Goal: Task Accomplishment & Management: Manage account settings

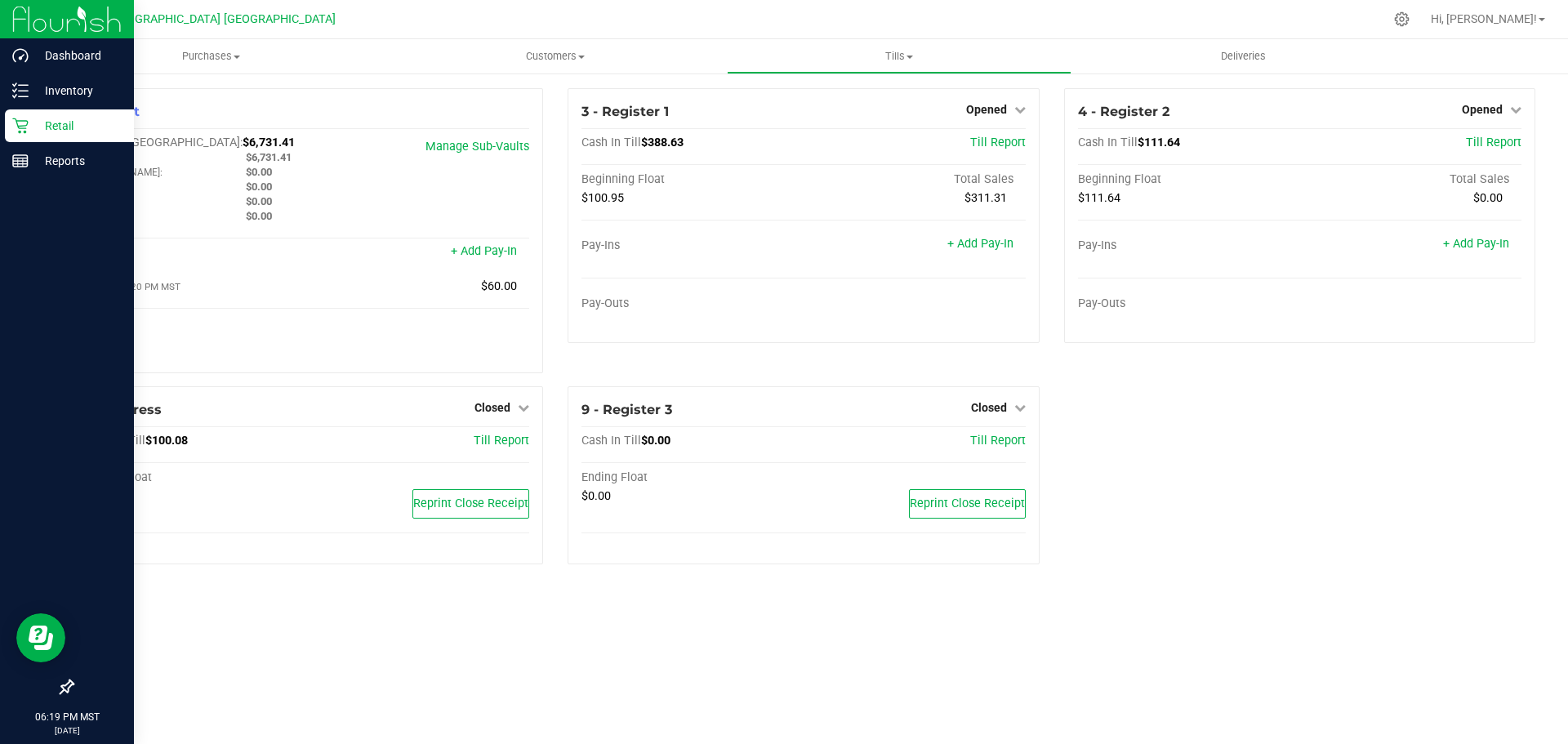
click at [71, 127] on p "Retail" at bounding box center [77, 125] width 98 height 20
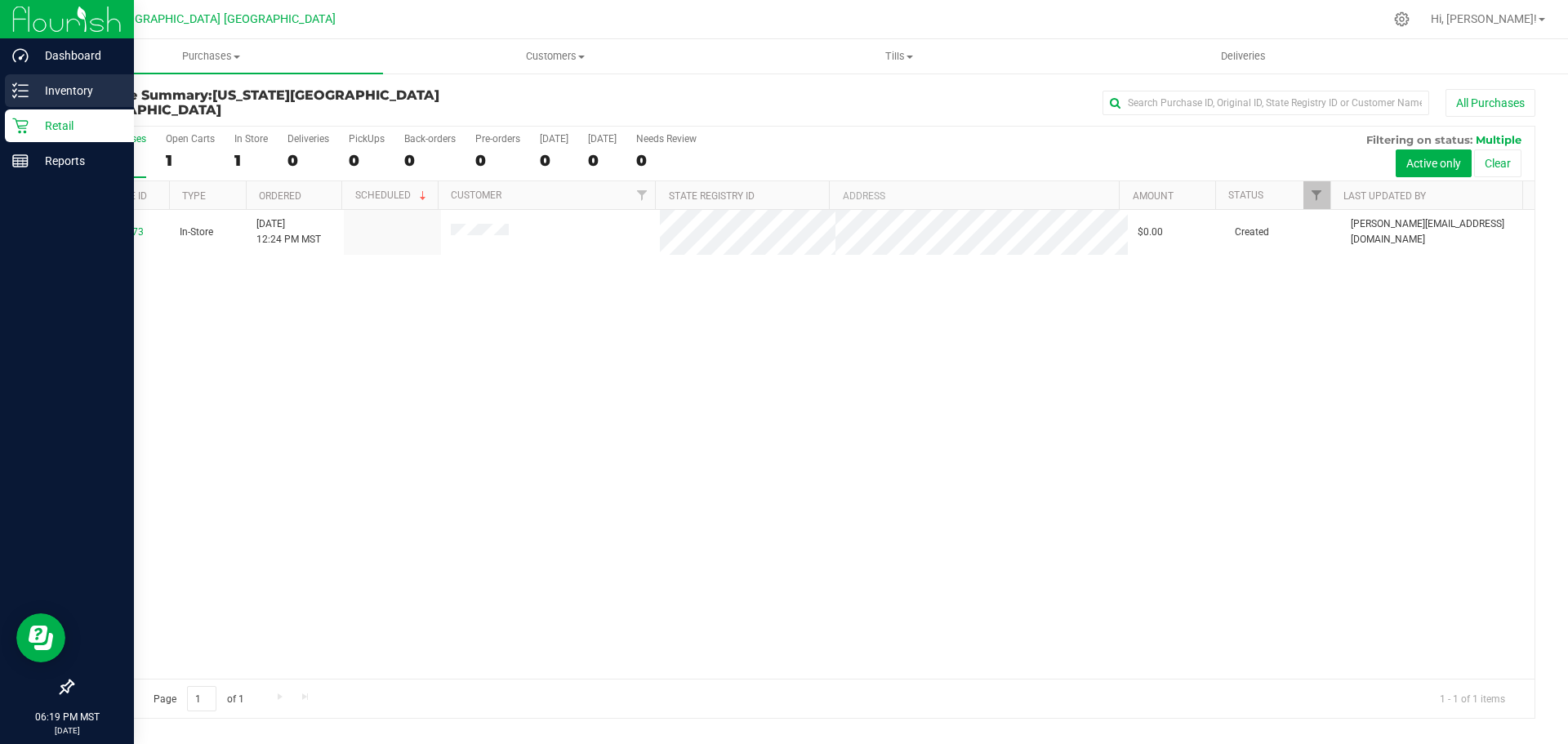
click at [39, 92] on p "Inventory" at bounding box center [77, 90] width 98 height 20
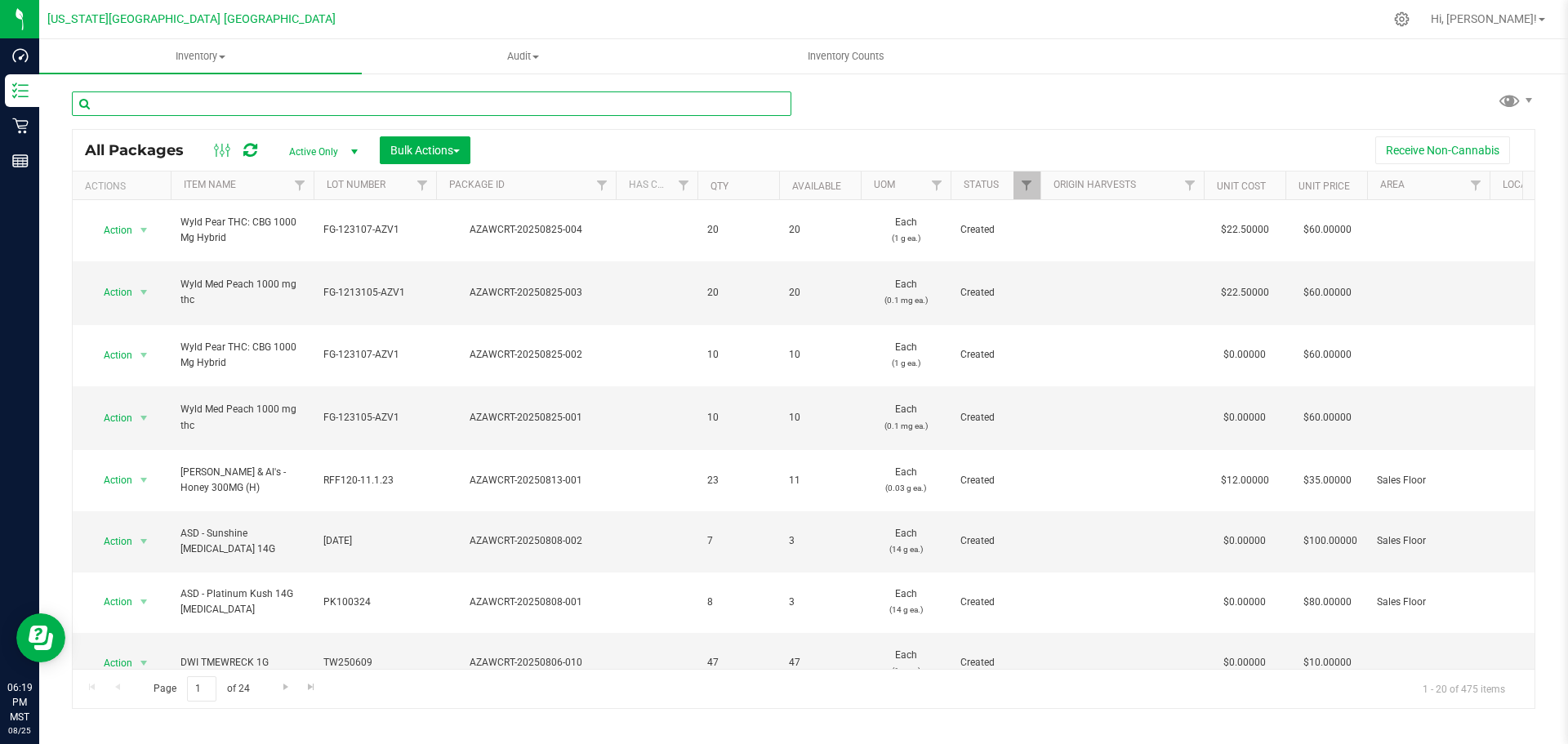
click at [248, 100] on input "text" at bounding box center [431, 104] width 720 height 25
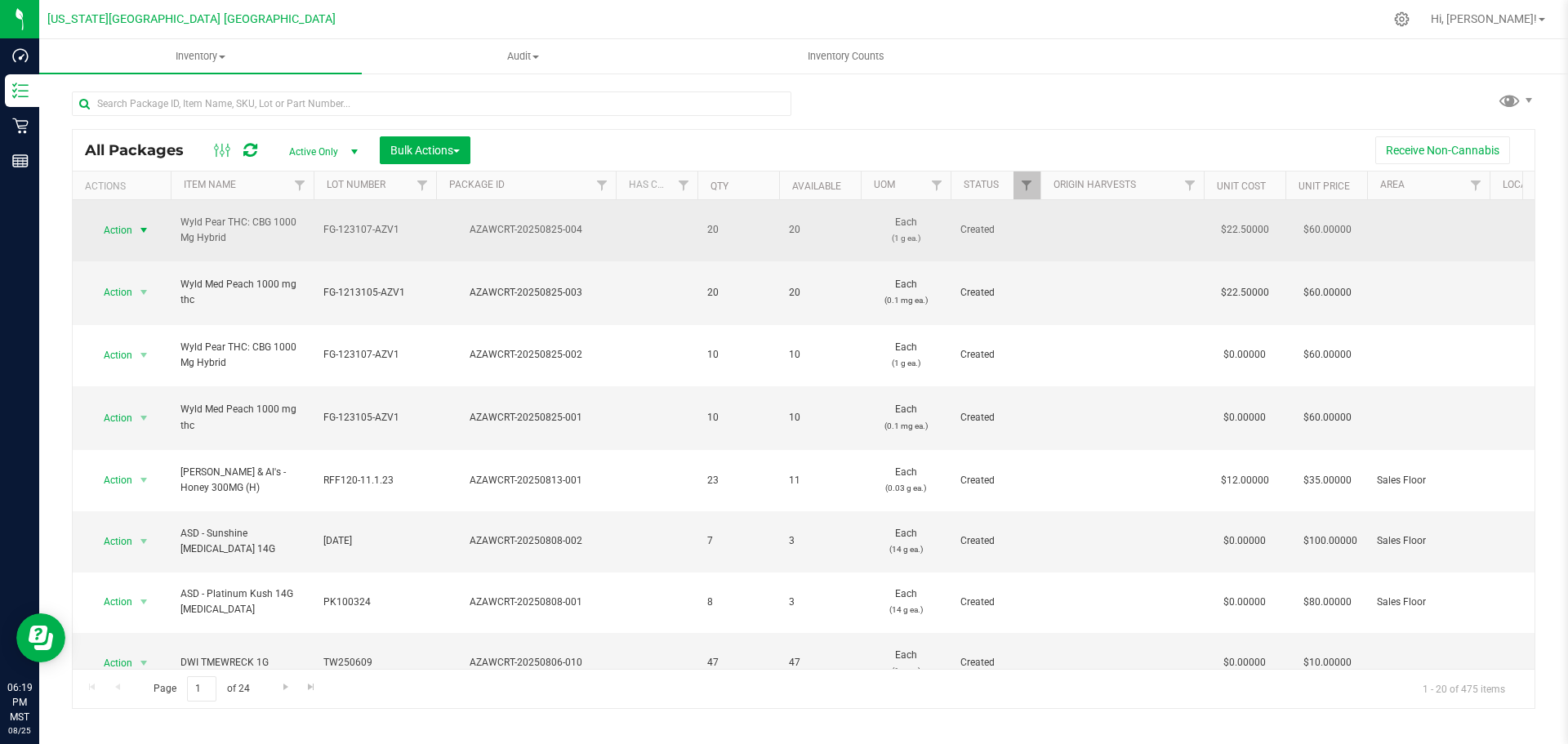
click at [142, 224] on span "select" at bounding box center [143, 230] width 13 height 13
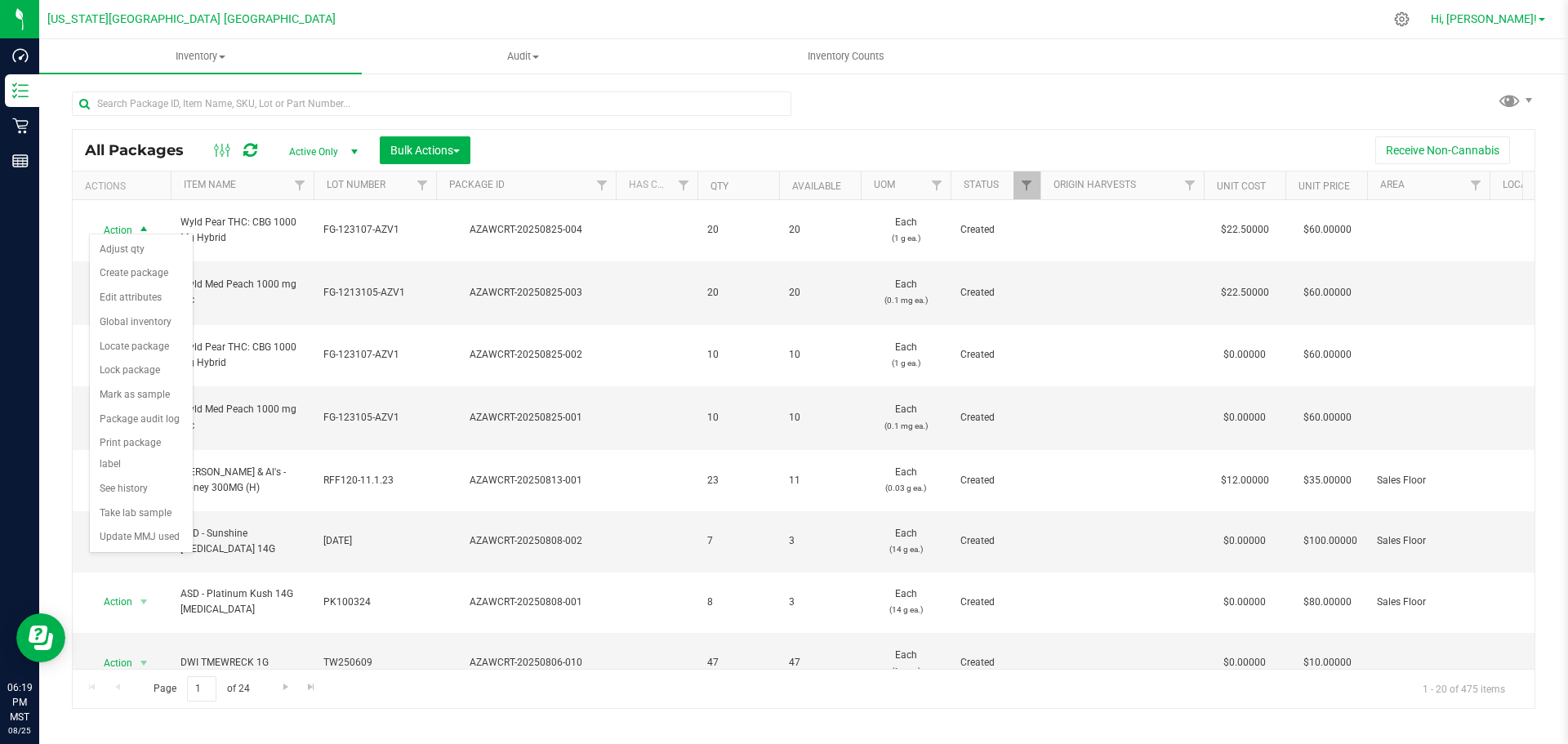
click at [1520, 25] on span "Hi, [PERSON_NAME]!" at bounding box center [1484, 18] width 106 height 13
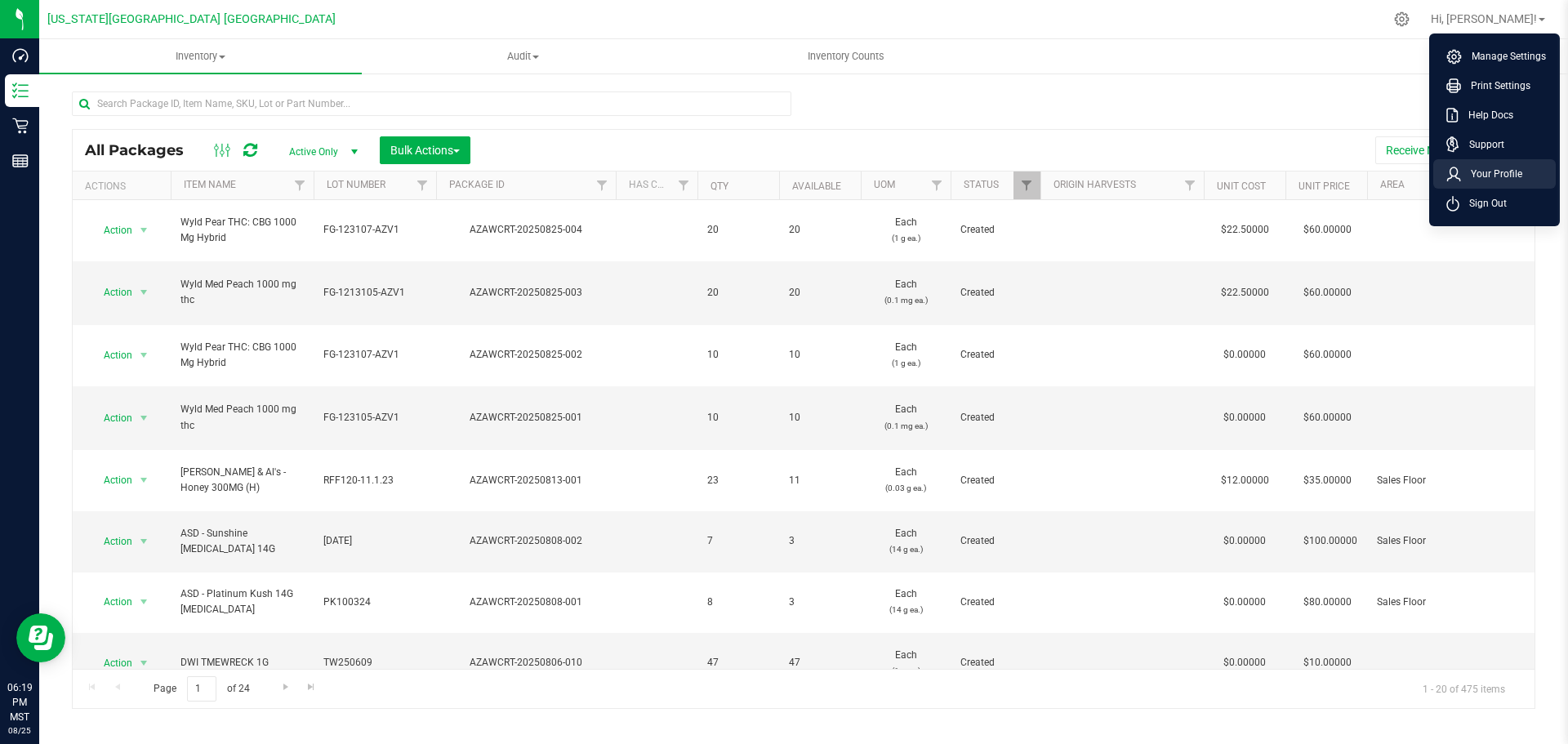
click at [1495, 177] on span "Your Profile" at bounding box center [1491, 174] width 61 height 16
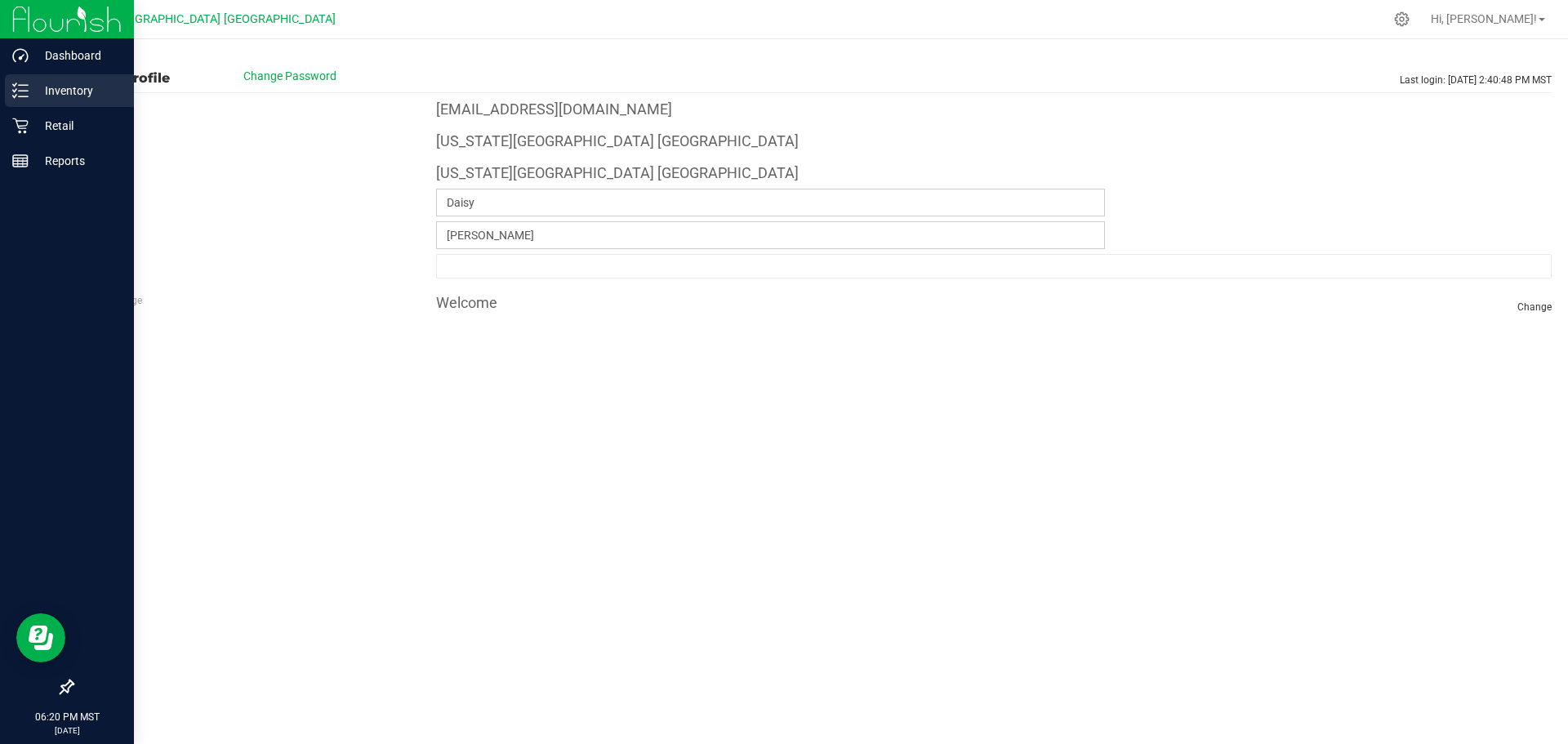
click at [83, 98] on p "Inventory" at bounding box center [77, 90] width 98 height 20
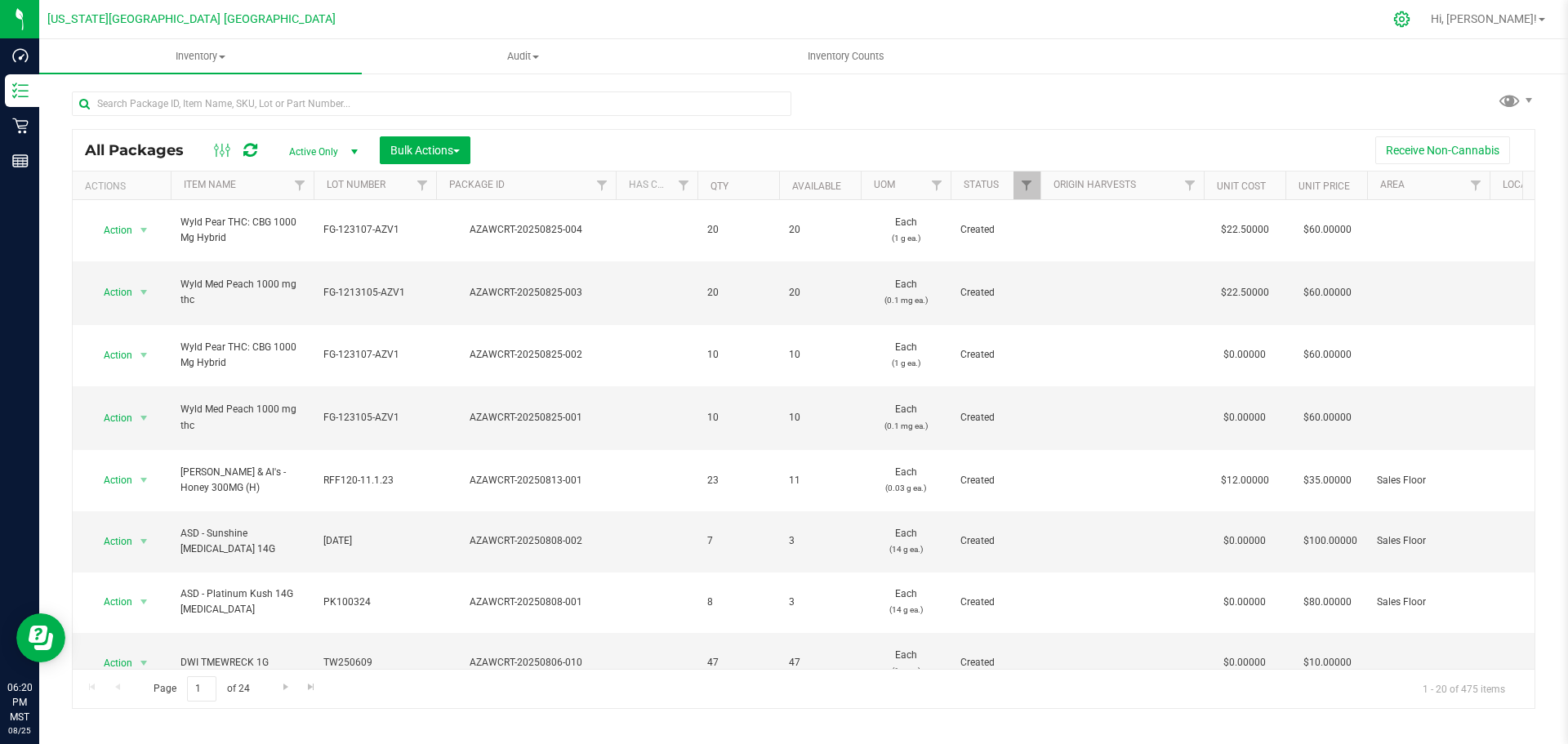
click at [1411, 25] on icon at bounding box center [1402, 19] width 17 height 17
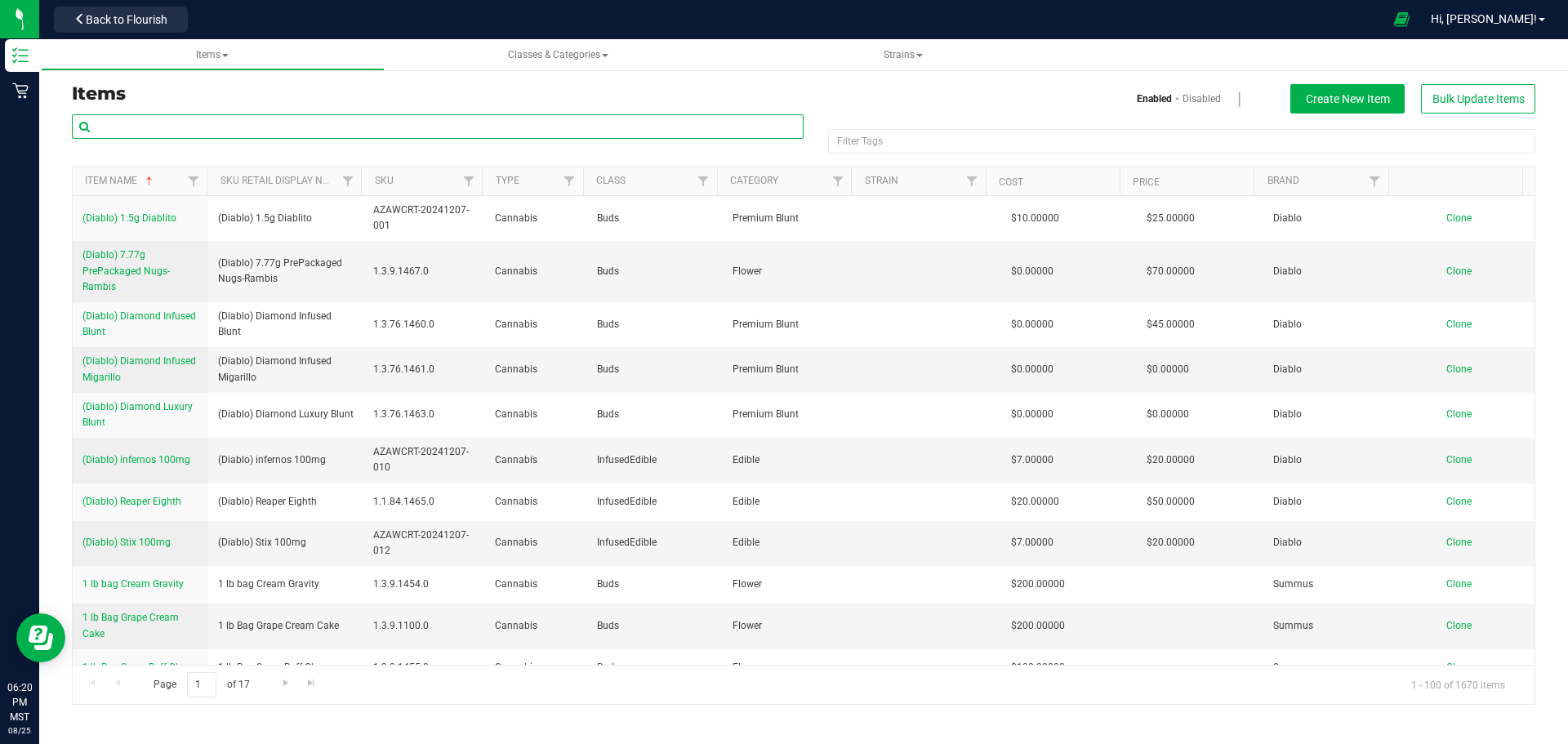
click at [260, 121] on input "text" at bounding box center [437, 126] width 732 height 25
type input "sublime"
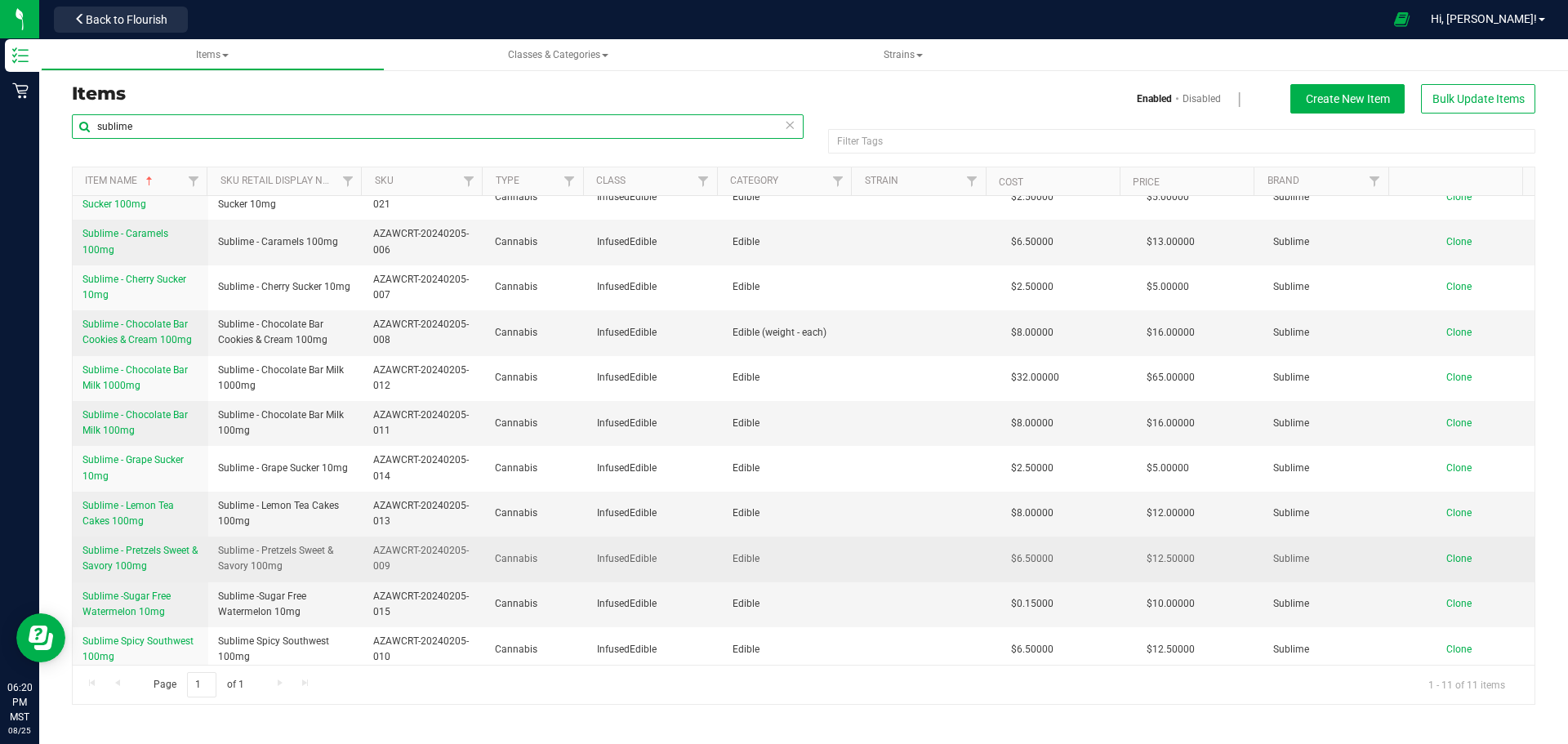
scroll to position [28, 0]
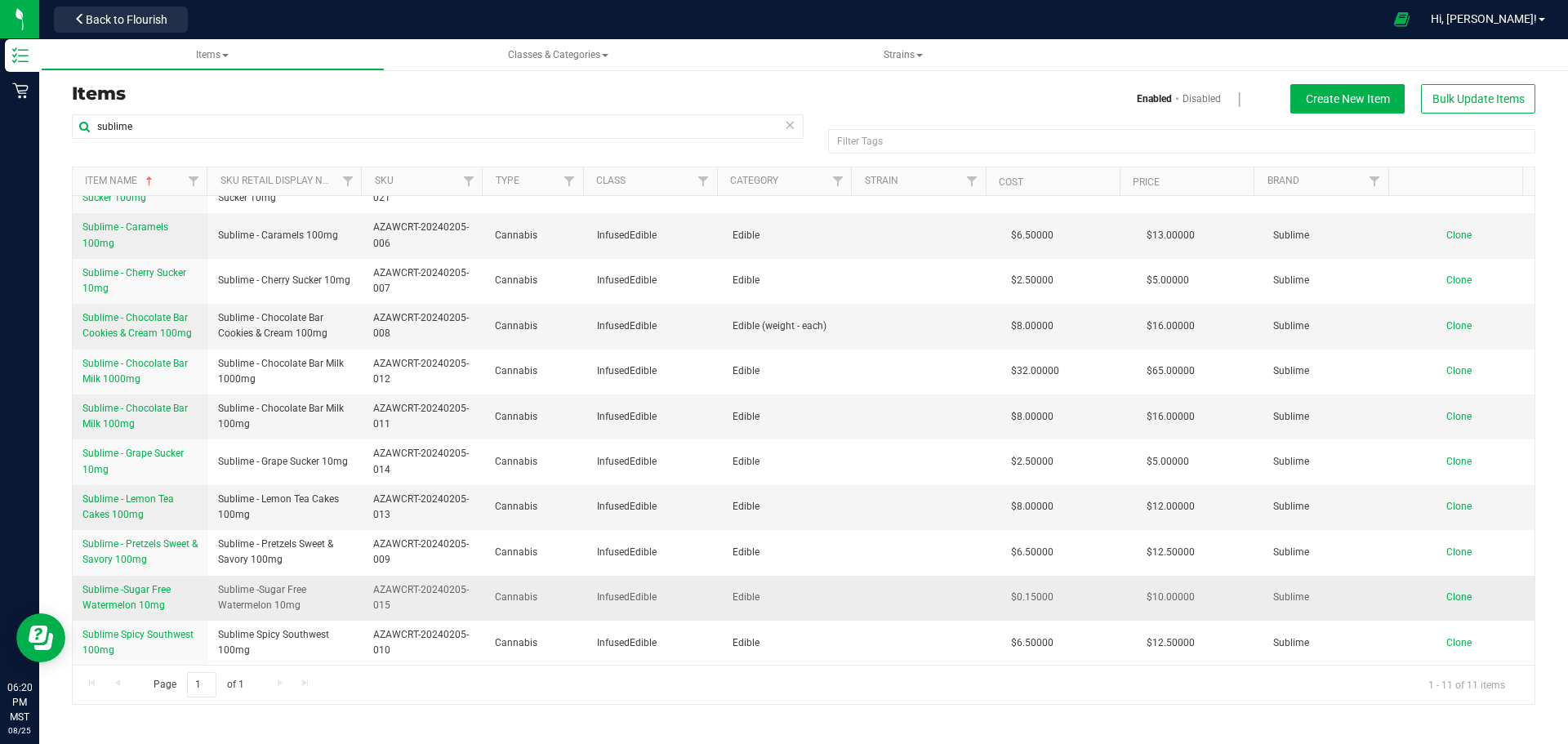
click at [139, 598] on link "Sublime -Sugar Free Watermelon 10mg" at bounding box center [140, 598] width 116 height 31
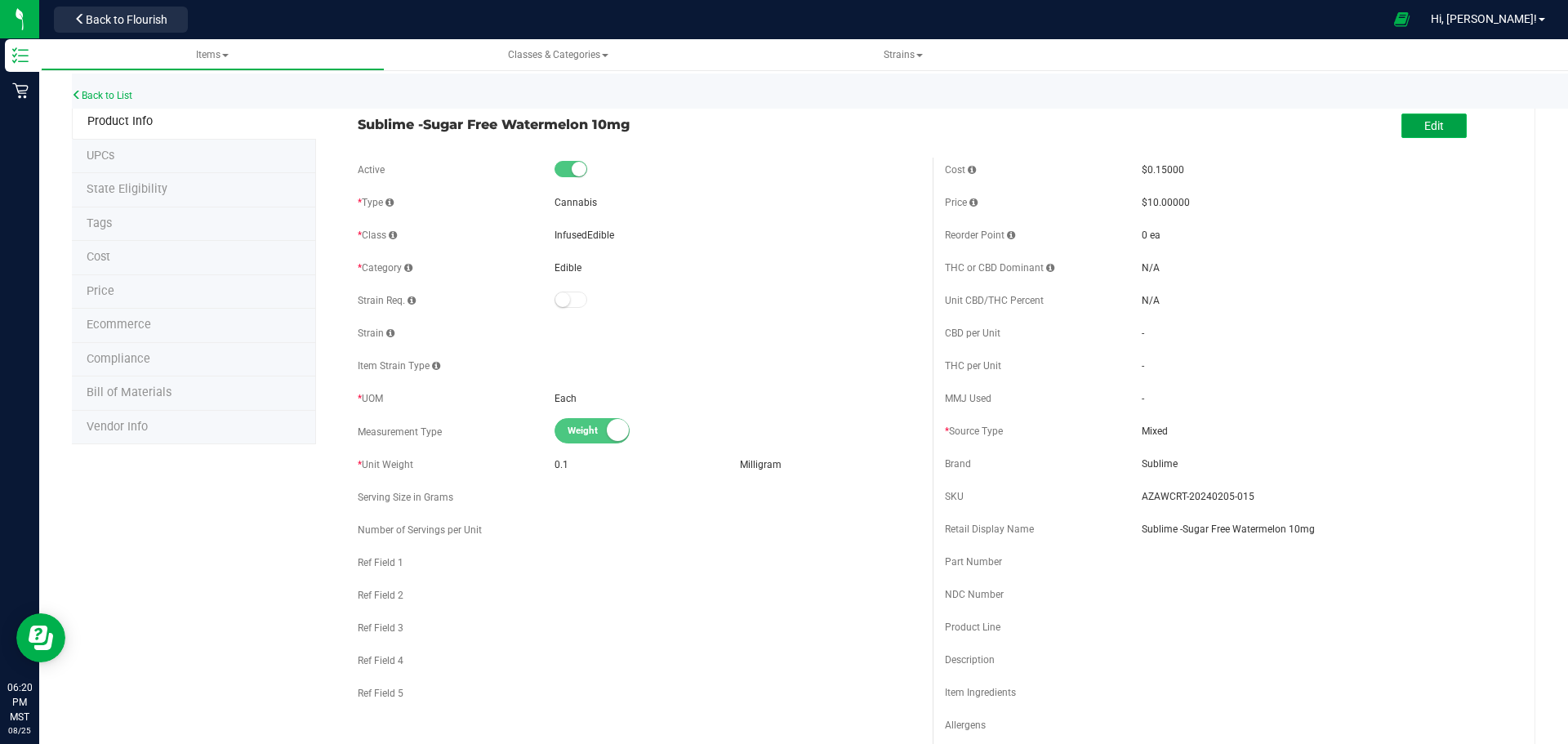
click at [1429, 119] on span "Edit" at bounding box center [1434, 125] width 20 height 13
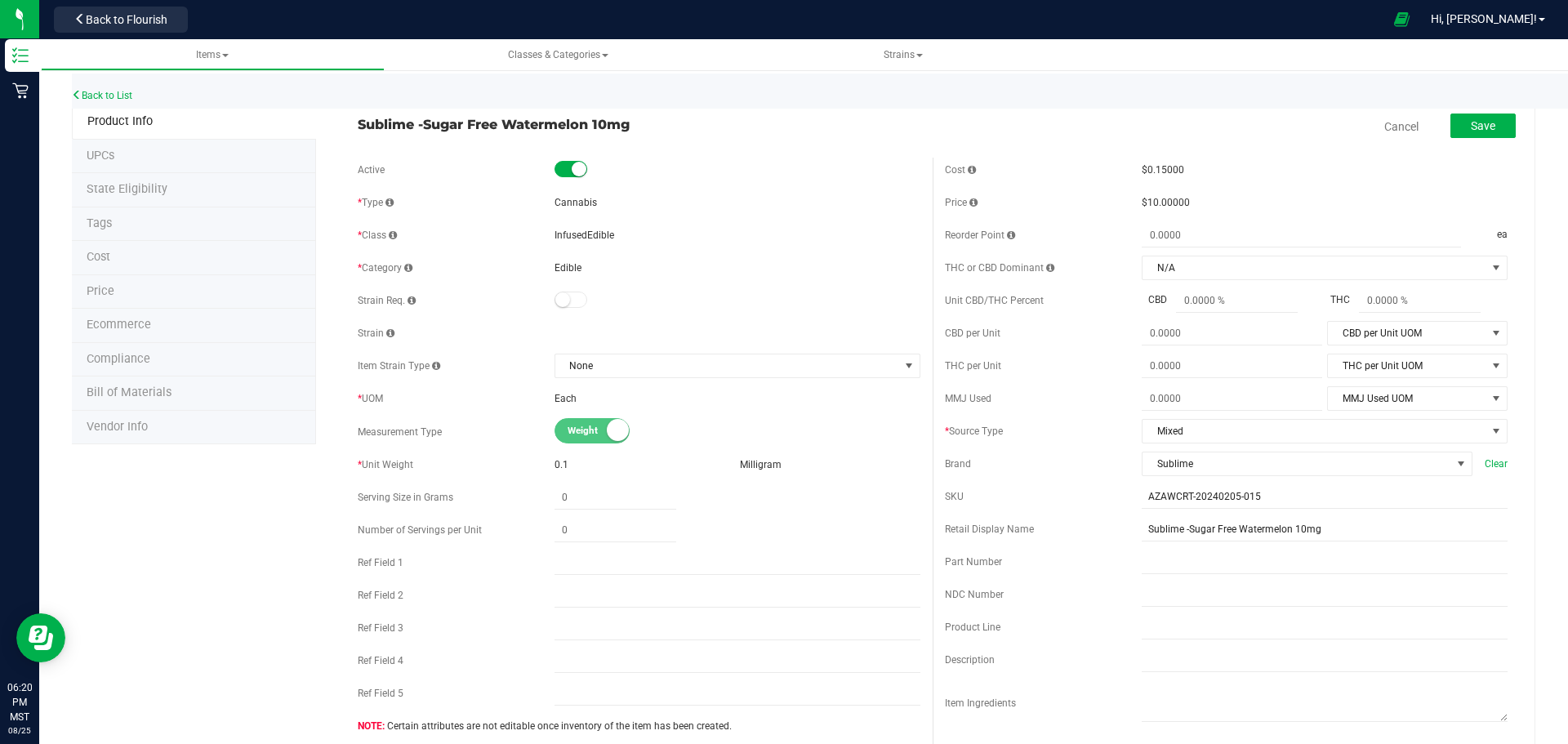
click at [173, 279] on li "Price" at bounding box center [193, 292] width 244 height 34
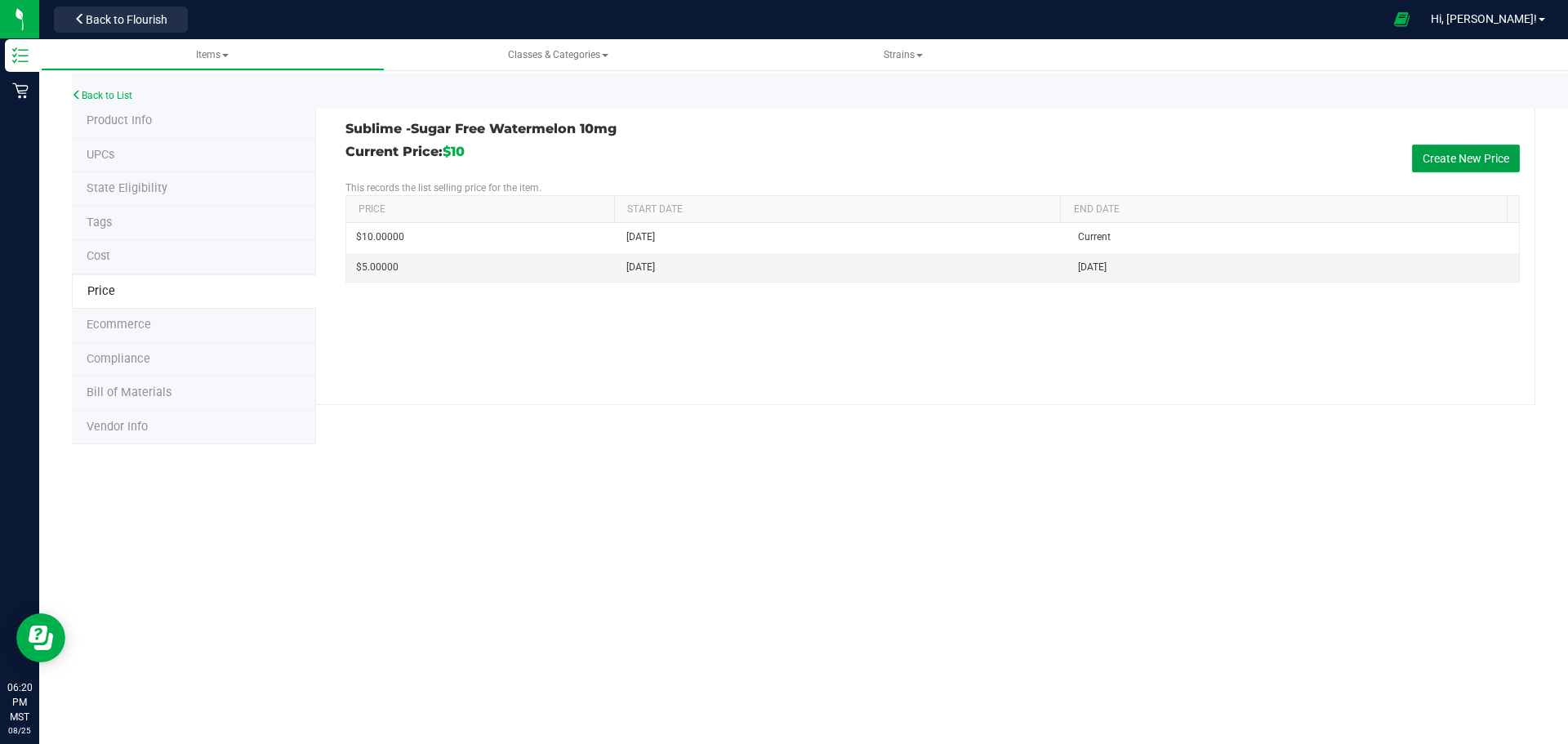
click at [1474, 164] on button "Create New Price" at bounding box center [1466, 158] width 108 height 28
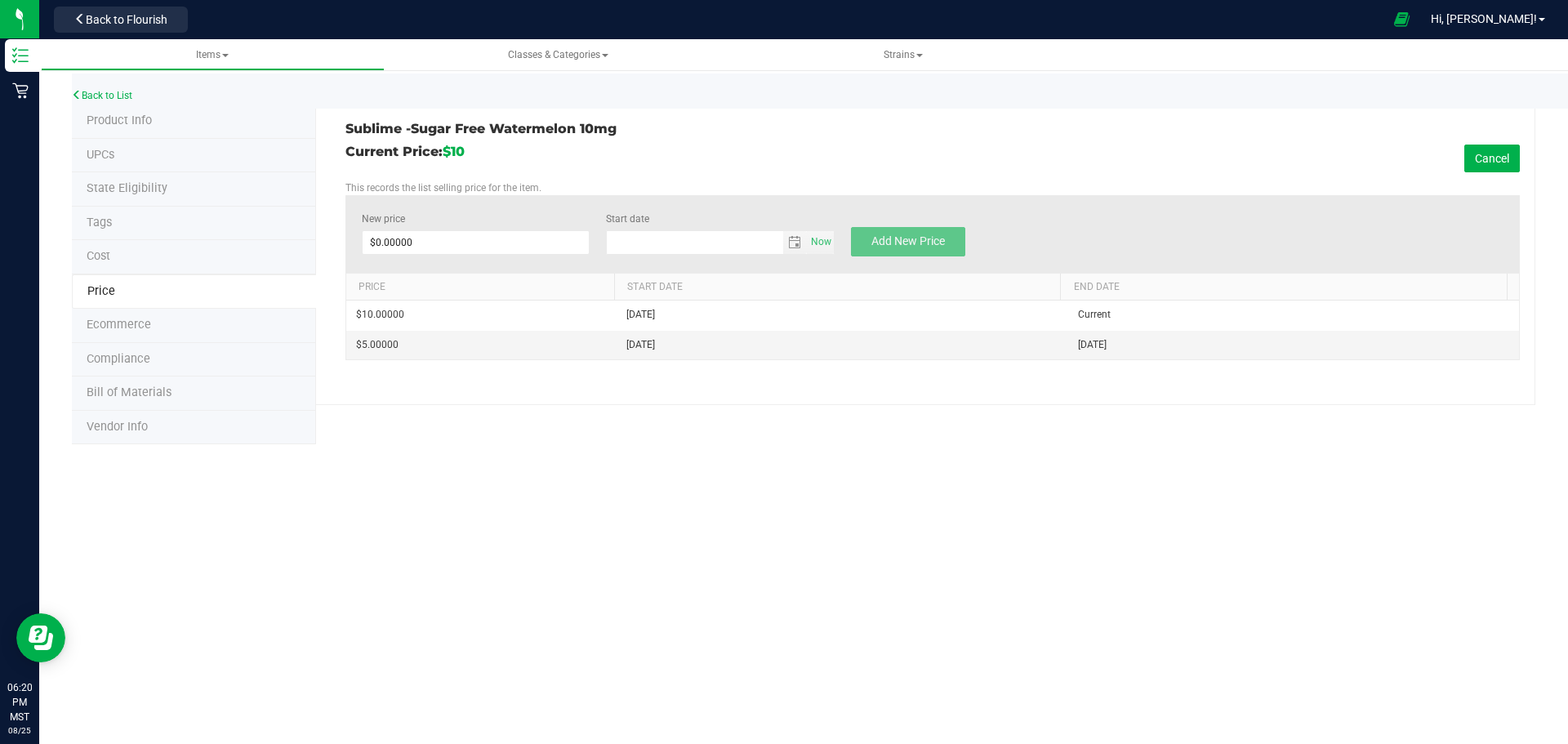
type input "[DATE]"
click at [436, 237] on span at bounding box center [476, 243] width 229 height 25
type input "5.00"
click at [939, 242] on span "Add New Price" at bounding box center [908, 240] width 73 height 13
type input "$0.00000"
